Goal: Information Seeking & Learning: Learn about a topic

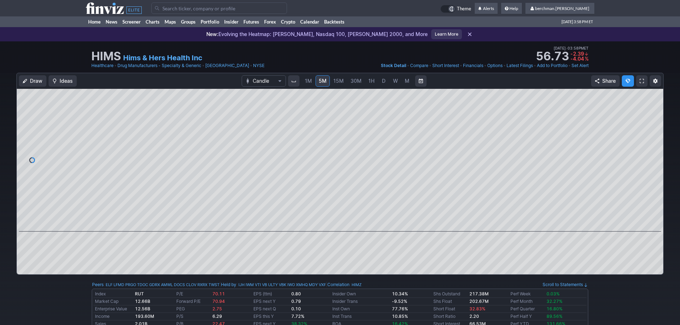
click at [166, 9] on input "Search" at bounding box center [219, 7] width 136 height 11
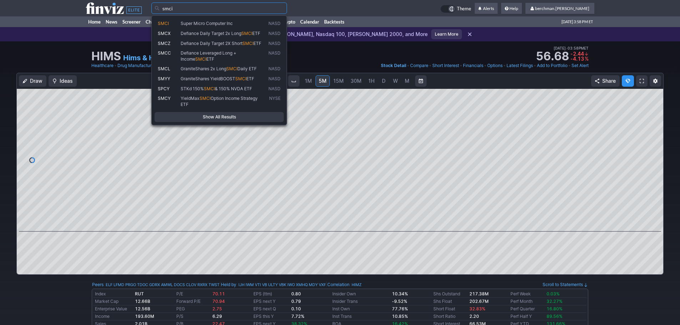
click at [171, 27] on link "SMCI Super Micro Computer Inc NASD" at bounding box center [219, 24] width 129 height 10
type input "SMCI"
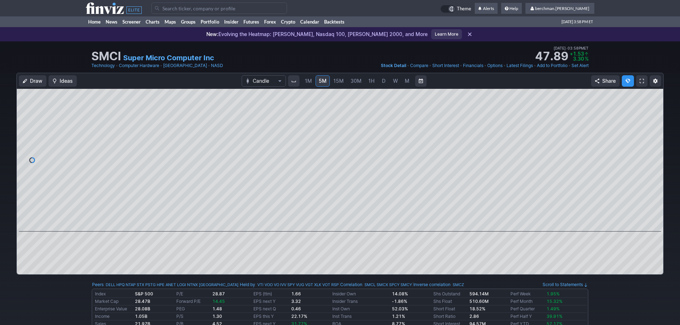
click at [385, 81] on span "D" at bounding box center [384, 81] width 4 height 6
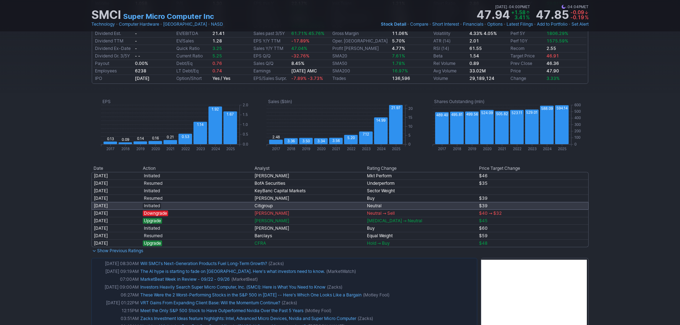
scroll to position [321, 0]
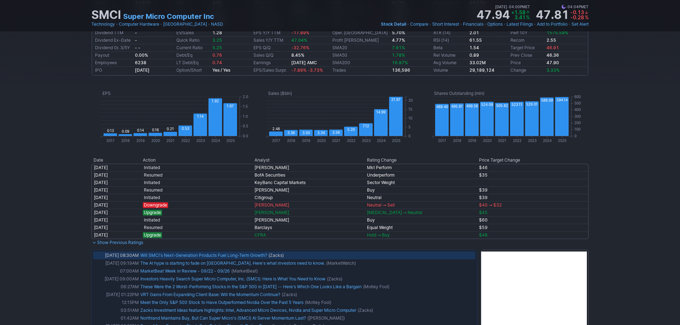
click at [239, 257] on link "Will SMCI's Next-Generation Products Fuel Long-Term Growth?" at bounding box center [203, 255] width 127 height 5
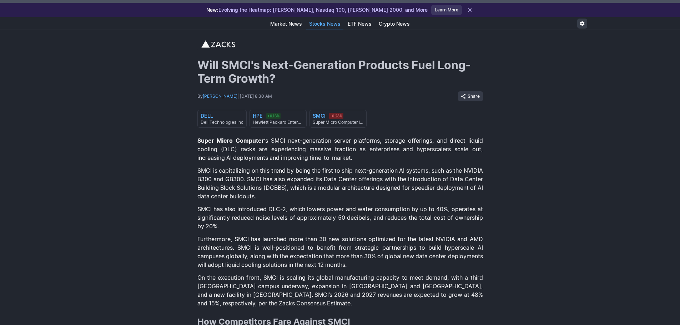
scroll to position [36, 0]
